Goal: Task Accomplishment & Management: Complete application form

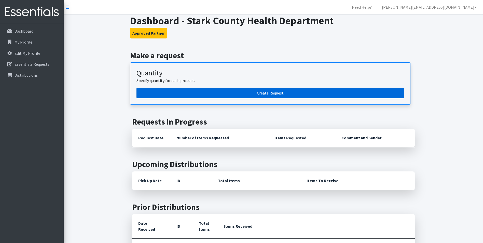
click at [307, 92] on link "Create Request" at bounding box center [271, 93] width 268 height 11
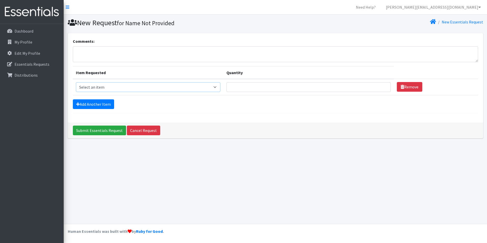
click at [172, 90] on select "Select an item Adult XXX Large Adult Large Adult XX Large Adult Medium Adult Sm…" at bounding box center [148, 87] width 145 height 10
select select "406"
click at [76, 82] on select "Select an item Adult XXX Large Adult Large Adult XX Large Adult Medium Adult Sm…" at bounding box center [148, 87] width 145 height 10
click at [101, 101] on link "Add Another Item" at bounding box center [93, 104] width 41 height 10
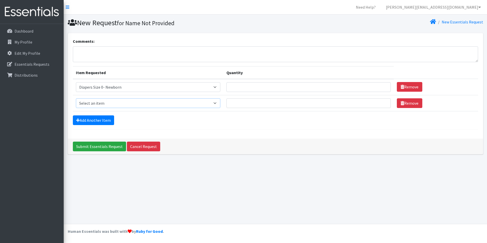
click at [132, 103] on select "Select an item Adult XXX Large Adult Large Adult XX Large Adult Medium Adult Sm…" at bounding box center [148, 103] width 145 height 10
select select "408"
click at [76, 98] on select "Select an item Adult XXX Large Adult Large Adult XX Large Adult Medium Adult Sm…" at bounding box center [148, 103] width 145 height 10
click at [115, 119] on div "Add Another Item" at bounding box center [275, 120] width 405 height 10
click at [102, 122] on link "Add Another Item" at bounding box center [93, 120] width 41 height 10
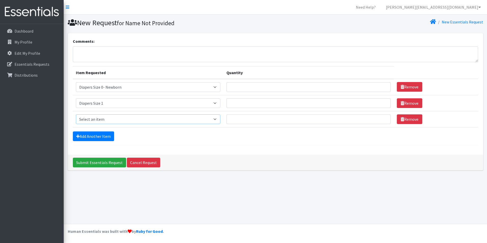
click at [121, 118] on select "Select an item Adult XXX Large Adult Large Adult XX Large Adult Medium Adult Sm…" at bounding box center [148, 119] width 145 height 10
select select "426"
click at [76, 114] on select "Select an item Adult XXX Large Adult Large Adult XX Large Adult Medium Adult Sm…" at bounding box center [148, 119] width 145 height 10
click at [106, 134] on link "Add Another Item" at bounding box center [93, 136] width 41 height 10
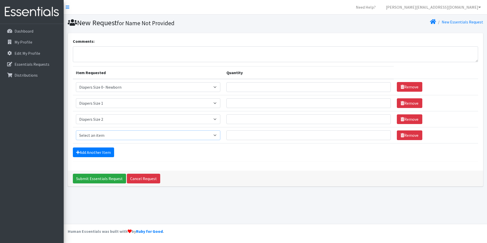
click at [115, 134] on select "Select an item Adult XXX Large Adult Large Adult XX Large Adult Medium Adult Sm…" at bounding box center [148, 135] width 145 height 10
select select "428"
click at [76, 130] on select "Select an item Adult XXX Large Adult Large Adult XX Large Adult Medium Adult Sm…" at bounding box center [148, 135] width 145 height 10
click at [107, 152] on link "Add Another Item" at bounding box center [93, 152] width 41 height 10
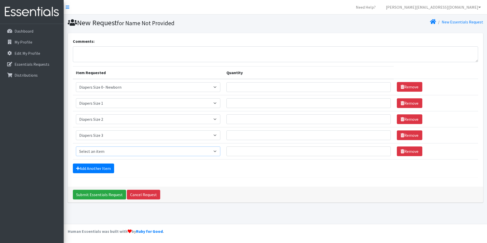
click at [110, 153] on select "Select an item Adult XXX Large Adult Large Adult XX Large Adult Medium Adult Sm…" at bounding box center [148, 151] width 145 height 10
select select "414"
click at [76, 146] on select "Select an item Adult XXX Large Adult Large Adult XX Large Adult Medium Adult Sm…" at bounding box center [148, 151] width 145 height 10
click at [108, 170] on link "Add Another Item" at bounding box center [93, 169] width 41 height 10
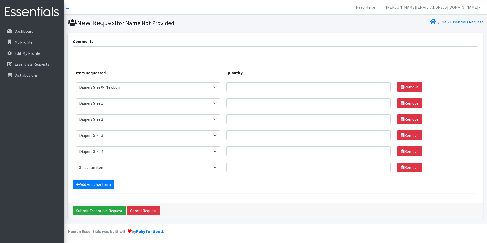
click at [115, 163] on select "Select an item Adult XXX Large Adult Large Adult XX Large Adult Medium Adult Sm…" at bounding box center [148, 167] width 145 height 10
select select "415"
click at [76, 162] on select "Select an item Adult XXX Large Adult Large Adult XX Large Adult Medium Adult Sm…" at bounding box center [148, 167] width 145 height 10
click at [101, 185] on link "Add Another Item" at bounding box center [93, 185] width 41 height 10
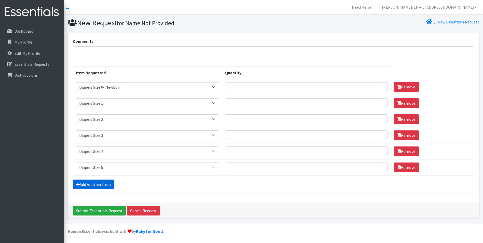
scroll to position [15, 0]
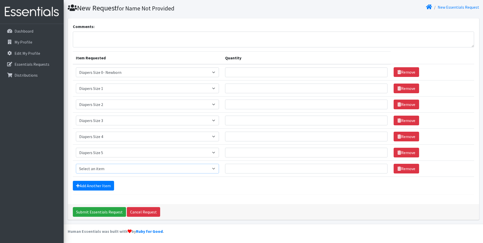
click at [111, 170] on select "Select an item Adult XXX Large Adult Large Adult XX Large Adult Medium Adult Sm…" at bounding box center [147, 169] width 143 height 10
select select "417"
click at [76, 164] on select "Select an item Adult XXX Large Adult Large Adult XX Large Adult Medium Adult Sm…" at bounding box center [147, 169] width 143 height 10
click at [96, 187] on link "Add Another Item" at bounding box center [93, 186] width 41 height 10
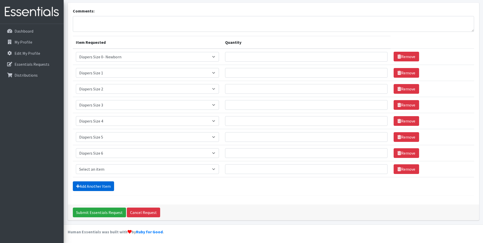
scroll to position [31, 0]
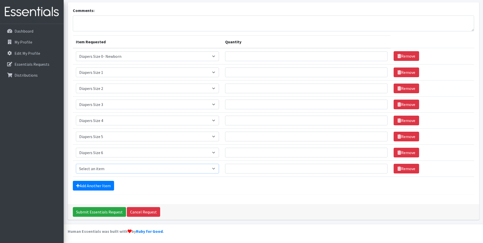
click at [115, 168] on select "Select an item Adult XXX Large Adult Large Adult XX Large Adult Medium Adult Sm…" at bounding box center [147, 169] width 143 height 10
select select "4739"
click at [76, 164] on select "Select an item Adult XXX Large Adult Large Adult XX Large Adult Medium Adult Sm…" at bounding box center [147, 169] width 143 height 10
click at [107, 184] on link "Add Another Item" at bounding box center [93, 186] width 41 height 10
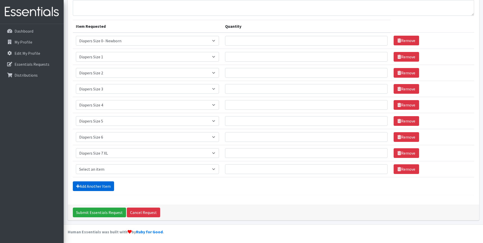
scroll to position [47, 0]
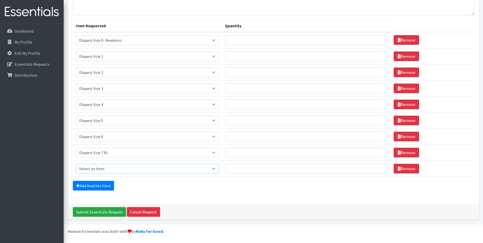
click at [124, 172] on select "Select an item Adult XXX Large Adult Large Adult XX Large Adult Medium Adult Sm…" at bounding box center [147, 169] width 143 height 10
select select "2925"
click at [76, 164] on select "Select an item Adult XXX Large Adult Large Adult XX Large Adult Medium Adult Sm…" at bounding box center [147, 169] width 143 height 10
click at [101, 183] on link "Add Another Item" at bounding box center [93, 186] width 41 height 10
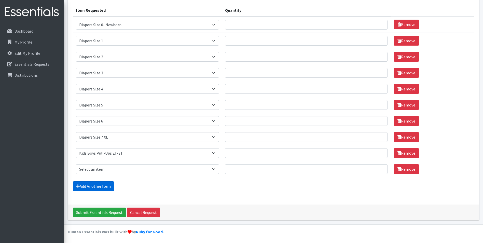
scroll to position [63, 0]
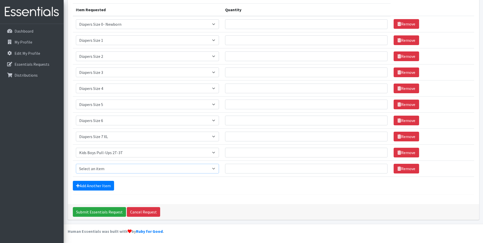
click at [119, 171] on select "Select an item Adult XXX Large Adult Large Adult XX Large Adult Medium Adult Sm…" at bounding box center [147, 169] width 143 height 10
select select "2924"
click at [76, 164] on select "Select an item Adult XXX Large Adult Large Adult XX Large Adult Medium Adult Sm…" at bounding box center [147, 169] width 143 height 10
click at [103, 182] on link "Add Another Item" at bounding box center [93, 186] width 41 height 10
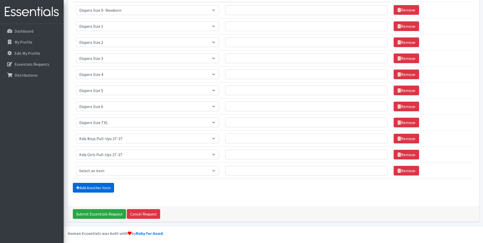
scroll to position [79, 0]
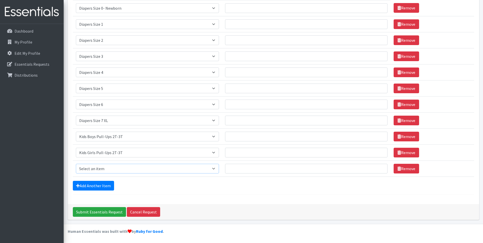
click at [125, 169] on select "Select an item Adult XXX Large Adult Large Adult XX Large Adult Medium Adult Sm…" at bounding box center [147, 169] width 143 height 10
select select "2927"
click at [76, 164] on select "Select an item Adult XXX Large Adult Large Adult XX Large Adult Medium Adult Sm…" at bounding box center [147, 169] width 143 height 10
click at [103, 186] on link "Add Another Item" at bounding box center [93, 186] width 41 height 10
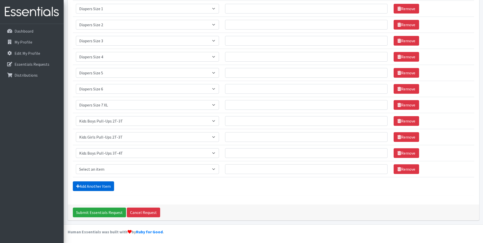
scroll to position [95, 0]
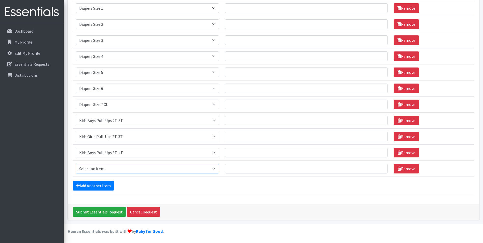
click at [112, 171] on select "Select an item Adult XXX Large Adult Large Adult XX Large Adult Medium Adult Sm…" at bounding box center [147, 169] width 143 height 10
click at [121, 167] on select "Select an item Adult XXX Large Adult Large Adult XX Large Adult Medium Adult Sm…" at bounding box center [147, 169] width 143 height 10
select select "2926"
click at [76, 164] on select "Select an item Adult XXX Large Adult Large Adult XX Large Adult Medium Adult Sm…" at bounding box center [147, 169] width 143 height 10
click at [98, 183] on link "Add Another Item" at bounding box center [93, 186] width 41 height 10
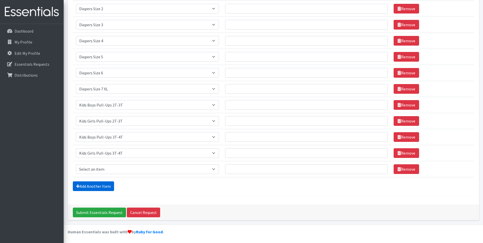
scroll to position [111, 0]
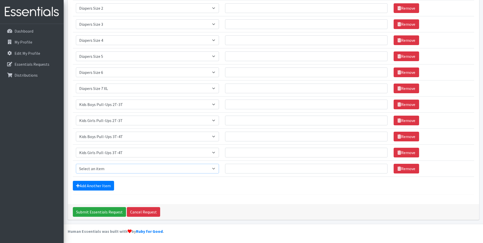
click at [122, 171] on select "Select an item Adult XXX Large Adult Large Adult XX Large Adult Medium Adult Sm…" at bounding box center [147, 169] width 143 height 10
select select "2929"
click at [76, 164] on select "Select an item Adult XXX Large Adult Large Adult XX Large Adult Medium Adult Sm…" at bounding box center [147, 169] width 143 height 10
click at [104, 183] on link "Add Another Item" at bounding box center [93, 186] width 41 height 10
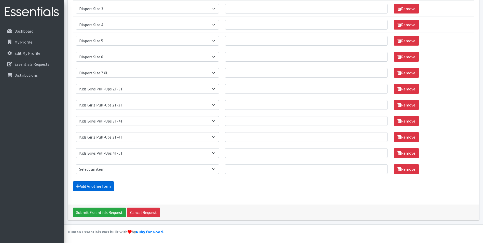
scroll to position [127, 0]
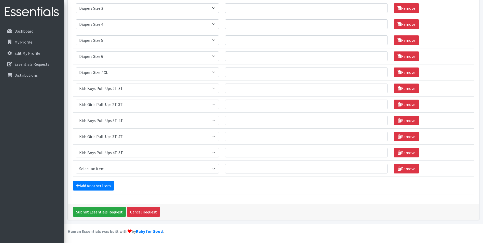
click at [111, 175] on td "Item Requested Select an item Adult XXX Large Adult Large Adult XX Large Adult …" at bounding box center [147, 168] width 149 height 16
click at [113, 172] on select "Select an item Adult XXX Large Adult Large Adult XX Large Adult Medium Adult Sm…" at bounding box center [147, 169] width 143 height 10
select select "2928"
click at [76, 164] on select "Select an item Adult XXX Large Adult Large Adult XX Large Adult Medium Adult Sm…" at bounding box center [147, 169] width 143 height 10
click at [103, 183] on link "Add Another Item" at bounding box center [93, 186] width 41 height 10
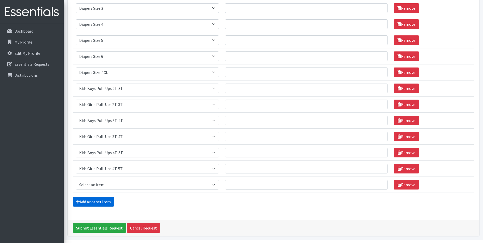
scroll to position [143, 0]
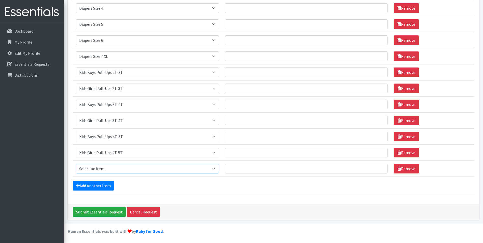
click at [124, 170] on select "Select an item Adult XXX Large Adult Large Adult XX Large Adult Medium Adult Sm…" at bounding box center [147, 169] width 143 height 10
click at [76, 164] on select "Select an item Adult XXX Large Adult Large Adult XX Large Adult Medium Adult Sm…" at bounding box center [147, 169] width 143 height 10
click at [94, 183] on link "Add Another Item" at bounding box center [93, 186] width 41 height 10
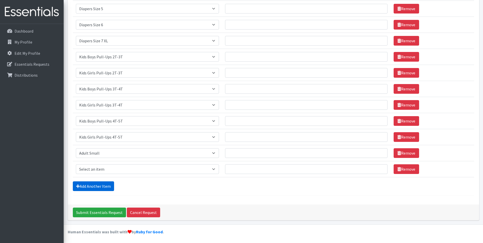
scroll to position [159, 0]
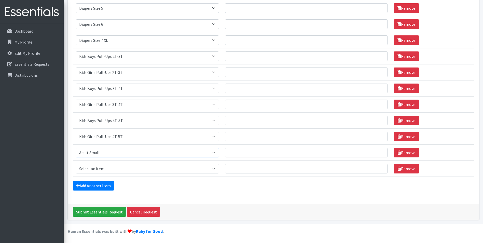
click at [103, 152] on select "Select an item Adult XXX Large Adult Large Adult XX Large Adult Medium Adult Sm…" at bounding box center [147, 153] width 143 height 10
select select "4933"
click at [76, 148] on select "Select an item Adult XXX Large Adult Large Adult XX Large Adult Medium Adult Sm…" at bounding box center [147, 153] width 143 height 10
click at [131, 170] on select "Select an item Adult XXX Large Adult Large Adult XX Large Adult Medium Adult Sm…" at bounding box center [147, 169] width 143 height 10
select select "4934"
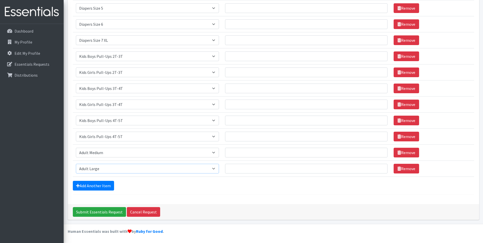
click at [76, 164] on select "Select an item Adult XXX Large Adult Large Adult XX Large Adult Medium Adult Sm…" at bounding box center [147, 169] width 143 height 10
click at [100, 188] on link "Add Another Item" at bounding box center [93, 186] width 41 height 10
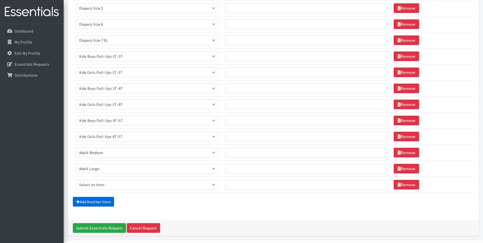
scroll to position [175, 0]
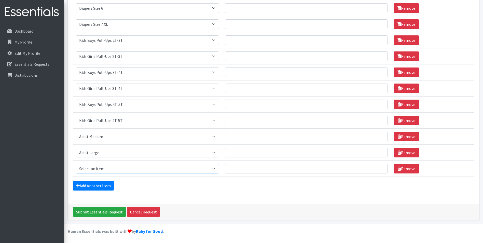
click at [106, 169] on select "Select an item Adult XXX Large Adult Large Adult XX Large Adult Medium Adult Sm…" at bounding box center [147, 169] width 143 height 10
select select "4828"
click at [76, 164] on select "Select an item Adult XXX Large Adult Large Adult XX Large Adult Medium Adult Sm…" at bounding box center [147, 169] width 143 height 10
click at [99, 186] on link "Add Another Item" at bounding box center [93, 186] width 41 height 10
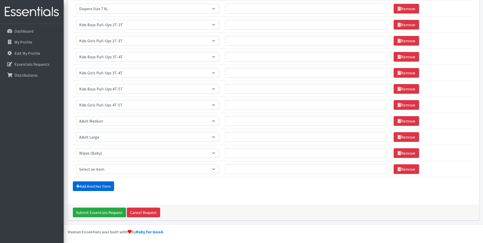
scroll to position [191, 0]
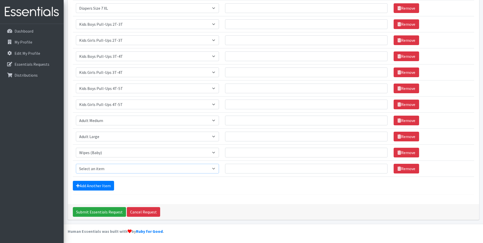
click at [113, 169] on select "Select an item Adult XXX Large Adult Large Adult XX Large Adult Medium Adult Sm…" at bounding box center [147, 169] width 143 height 10
select select "11444"
click at [76, 164] on select "Select an item Adult XXX Large Adult Large Adult XX Large Adult Medium Adult Sm…" at bounding box center [147, 169] width 143 height 10
click at [98, 186] on link "Add Another Item" at bounding box center [93, 186] width 41 height 10
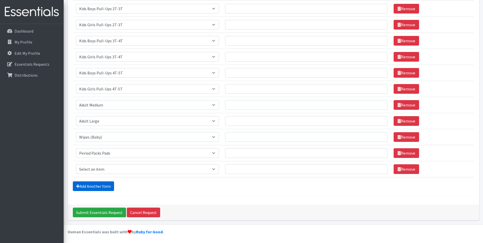
scroll to position [207, 0]
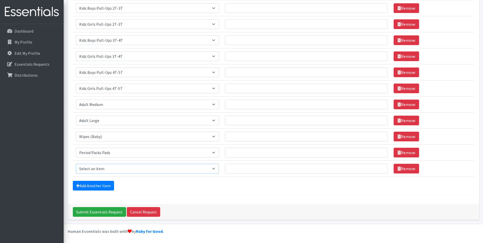
click at [112, 171] on select "Select an item Adult XXX Large Adult Large Adult XX Large Adult Medium Adult Sm…" at bounding box center [147, 169] width 143 height 10
select select "11445"
click at [76, 164] on select "Select an item Adult XXX Large Adult Large Adult XX Large Adult Medium Adult Sm…" at bounding box center [147, 169] width 143 height 10
click at [256, 171] on input "Quantity" at bounding box center [306, 169] width 163 height 10
type input "10"
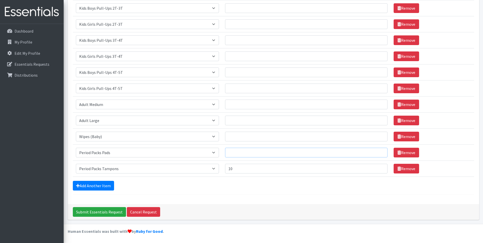
click at [254, 154] on input "Quantity" at bounding box center [306, 153] width 163 height 10
type input "10"
click at [242, 138] on input "Quantity" at bounding box center [306, 137] width 163 height 10
type input "36"
click at [241, 120] on input "Quantity" at bounding box center [306, 121] width 163 height 10
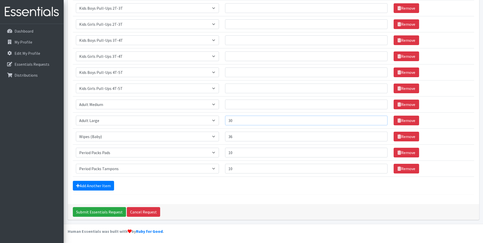
type input "30"
click at [238, 100] on input "Quantity" at bounding box center [306, 105] width 163 height 10
type input "30"
click at [243, 88] on input "Quantity" at bounding box center [306, 89] width 163 height 10
type input "300"
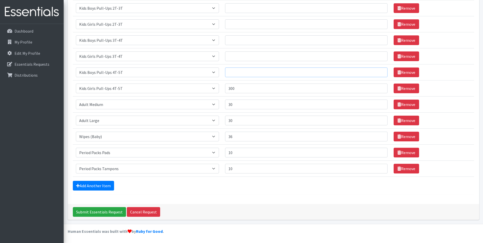
click at [243, 74] on input "Quantity" at bounding box center [306, 72] width 163 height 10
type input "300"
click at [240, 61] on td "Quantity" at bounding box center [306, 56] width 169 height 16
type input "300"
click at [242, 42] on input "Quantity" at bounding box center [306, 40] width 163 height 10
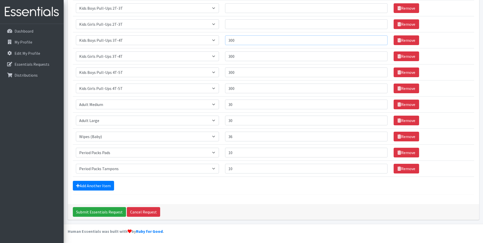
type input "300"
click at [249, 23] on input "Quantity" at bounding box center [306, 24] width 163 height 10
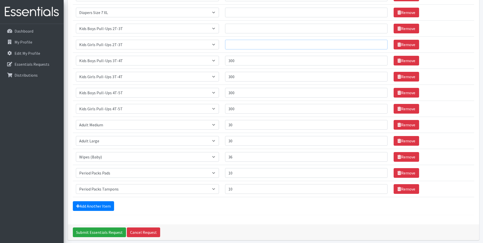
scroll to position [156, 0]
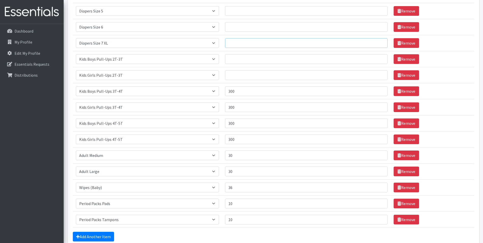
click at [233, 45] on input "Quantity" at bounding box center [306, 43] width 163 height 10
type input "300"
click at [246, 24] on input "Quantity" at bounding box center [306, 27] width 163 height 10
type input "300"
click at [245, 13] on input "Quantity" at bounding box center [306, 11] width 163 height 10
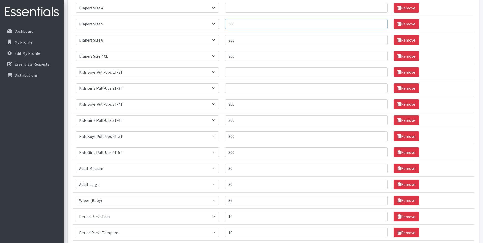
scroll to position [131, 0]
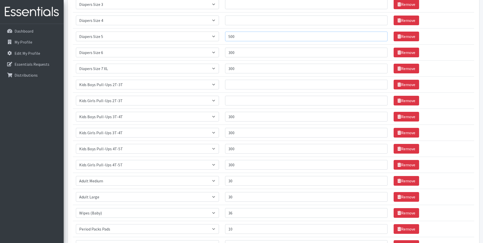
type input "500"
click at [244, 21] on input "Quantity" at bounding box center [306, 21] width 163 height 10
type input "500"
click at [245, 2] on input "Quantity" at bounding box center [306, 4] width 163 height 10
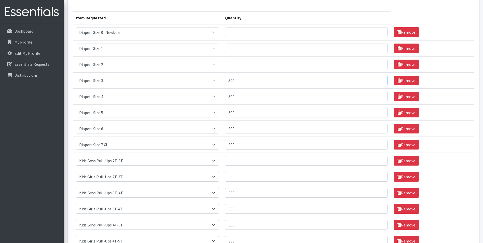
scroll to position [55, 0]
type input "500"
click at [237, 67] on input "Quantity" at bounding box center [306, 65] width 163 height 10
type input "175"
click at [237, 29] on input "Quantity" at bounding box center [306, 33] width 163 height 10
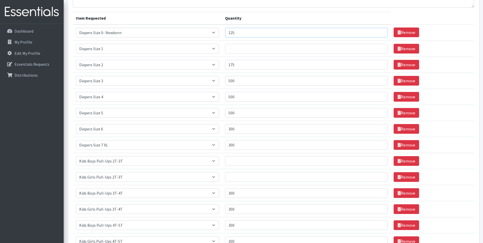
type input "125"
click at [240, 47] on input "Quantity" at bounding box center [306, 49] width 163 height 10
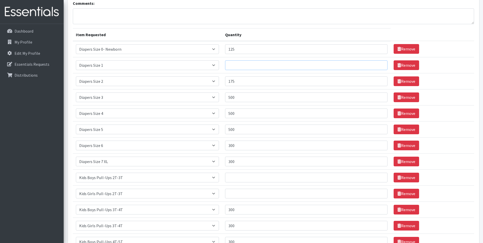
scroll to position [29, 0]
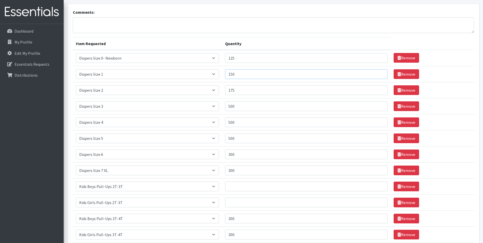
type input "150"
click at [241, 91] on input "175" at bounding box center [306, 90] width 163 height 10
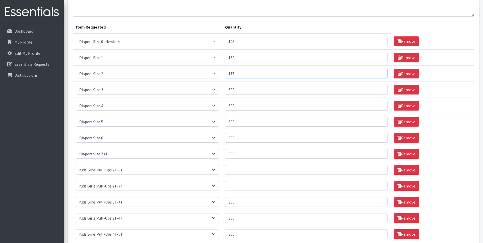
scroll to position [55, 0]
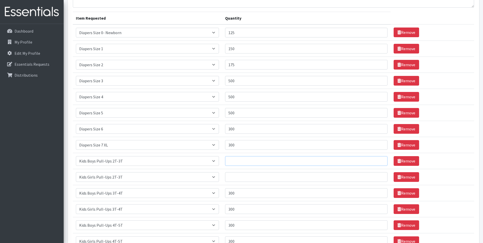
click at [238, 161] on input "Quantity" at bounding box center [306, 161] width 163 height 10
type input "200"
click at [237, 181] on input "Quantity" at bounding box center [306, 177] width 163 height 10
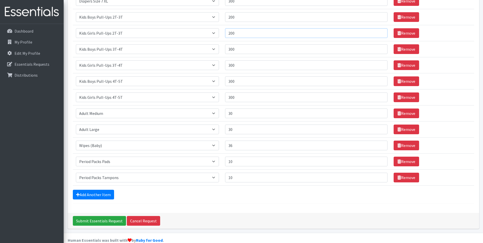
scroll to position [207, 0]
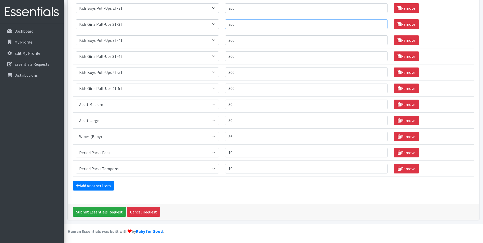
type input "200"
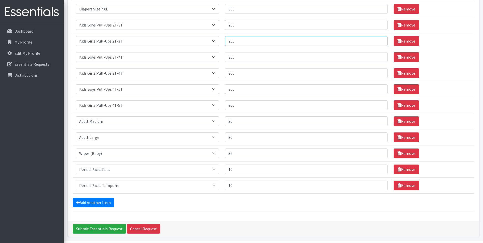
scroll to position [182, 0]
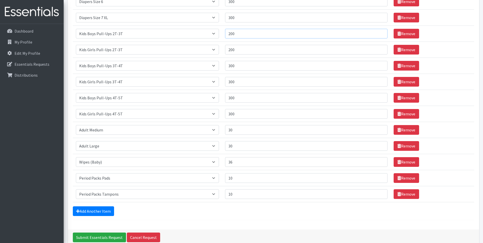
click at [248, 33] on input "200" at bounding box center [306, 34] width 163 height 10
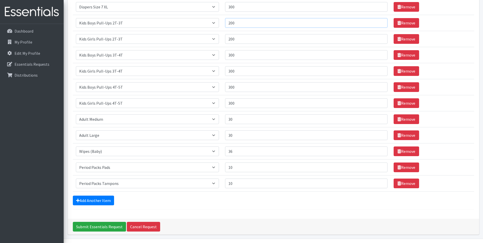
scroll to position [207, 0]
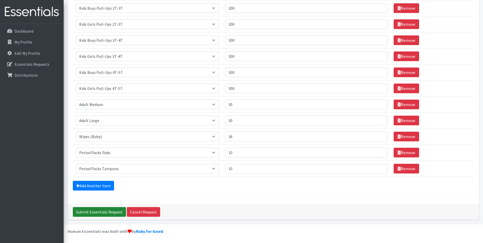
click at [105, 214] on input "Submit Essentials Request" at bounding box center [99, 212] width 53 height 10
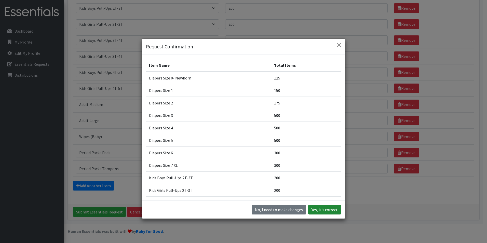
click at [322, 211] on button "Yes, it's correct" at bounding box center [324, 210] width 33 height 10
